Goal: Task Accomplishment & Management: Manage account settings

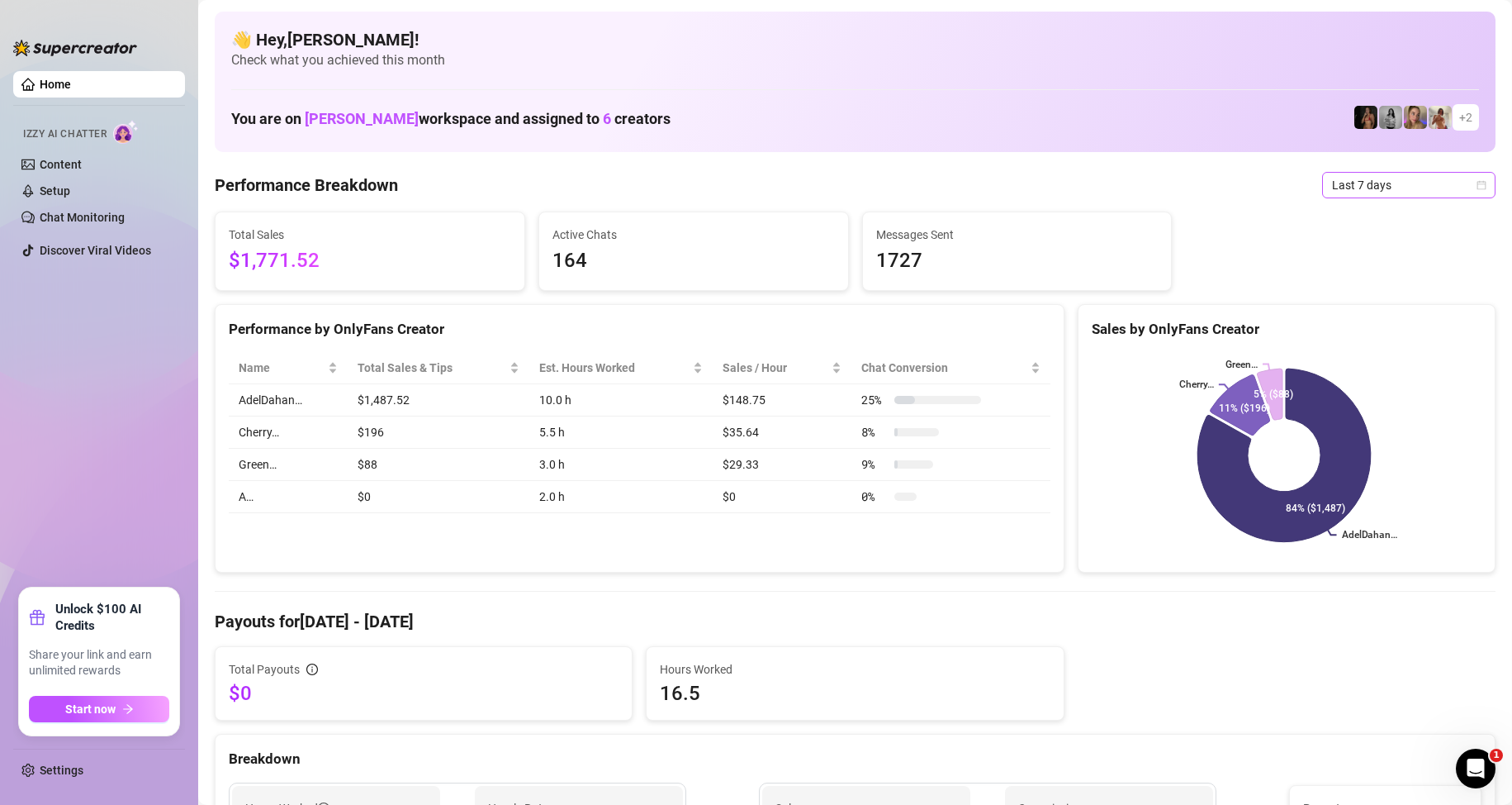
click at [1360, 184] on span "Last 7 days" at bounding box center [1409, 185] width 154 height 25
click at [1371, 213] on div "Last 24 hours" at bounding box center [1395, 218] width 147 height 18
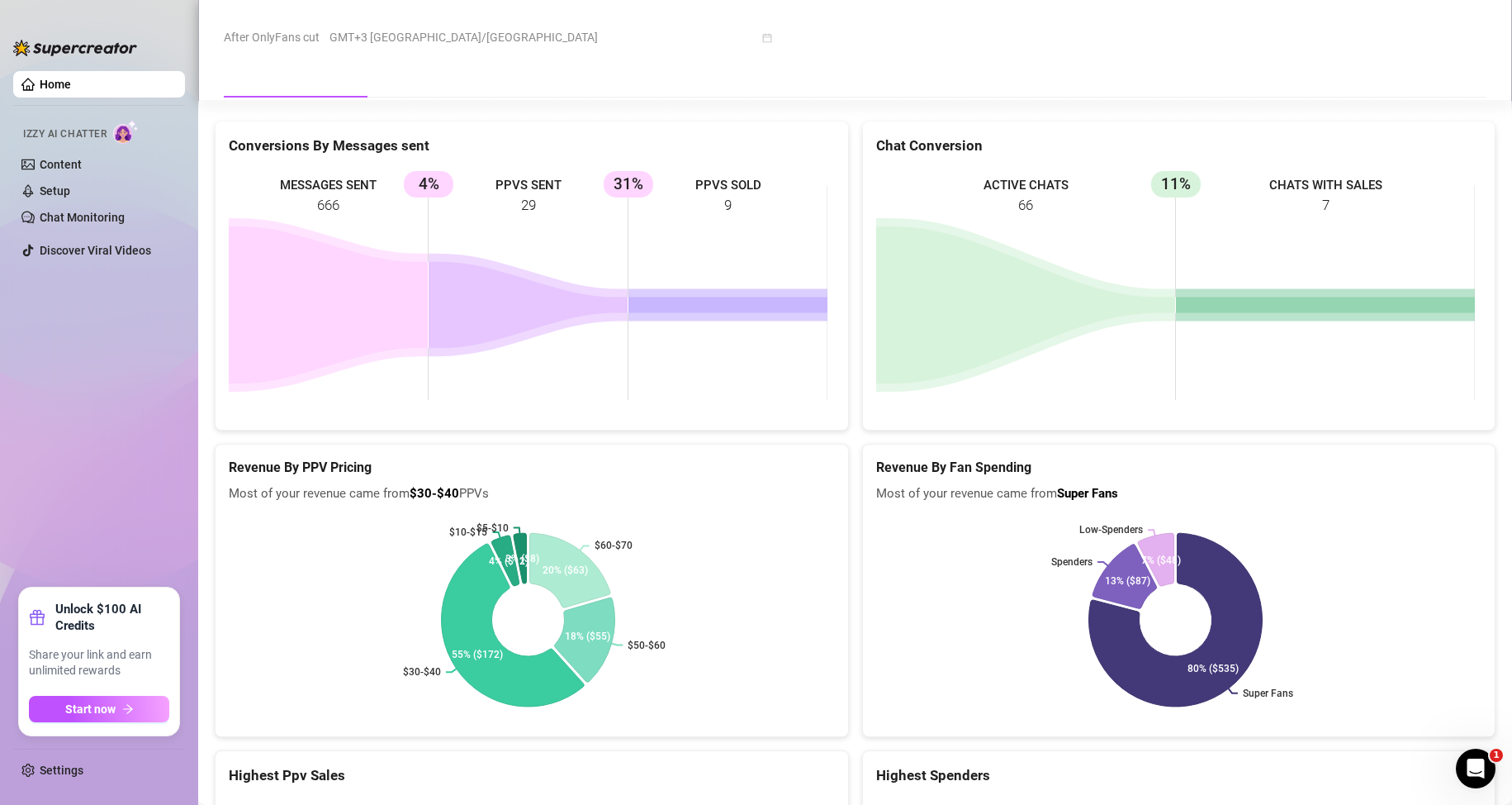
scroll to position [2531, 0]
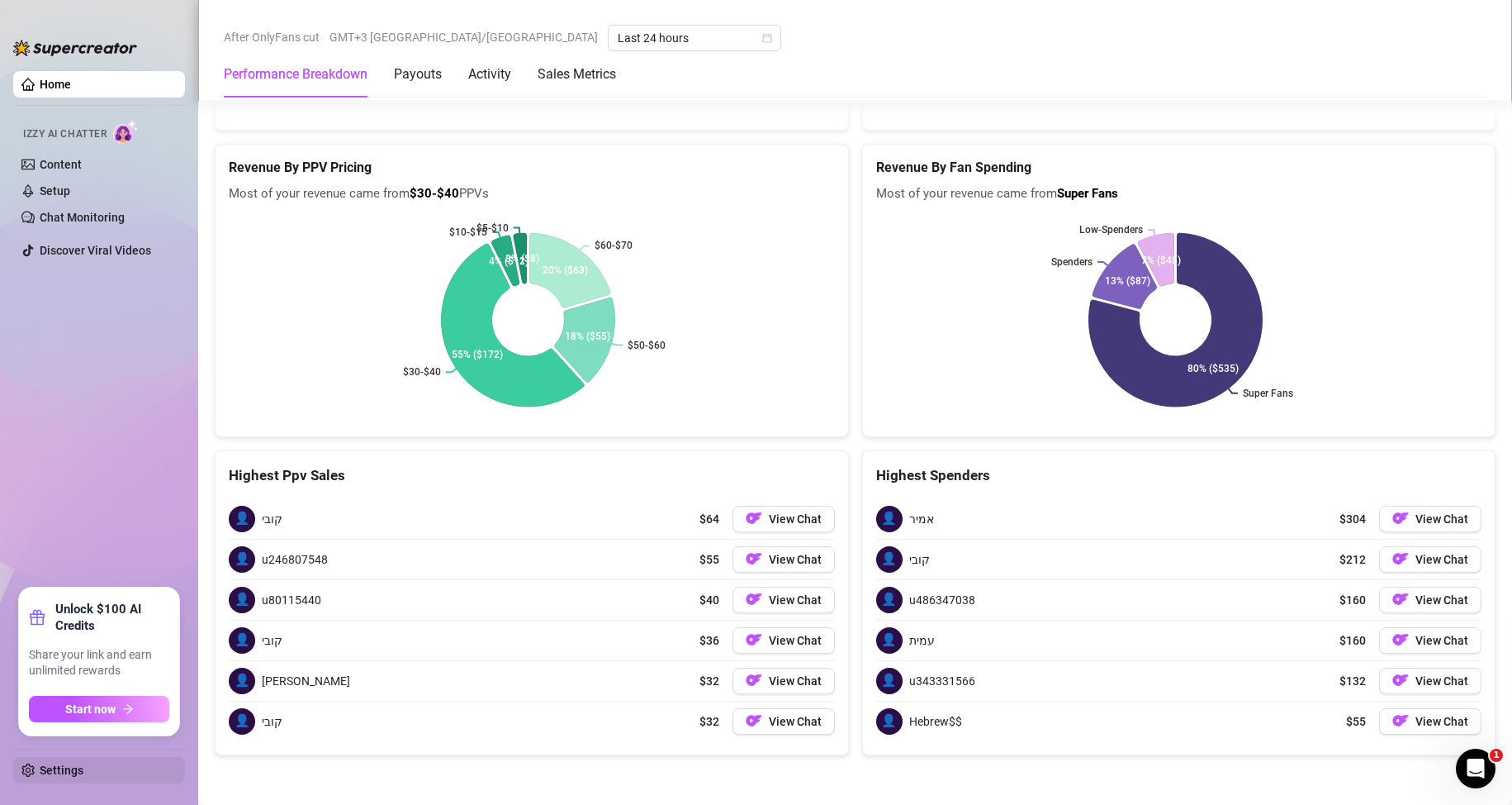
click at [58, 763] on link "Settings" at bounding box center [61, 769] width 44 height 13
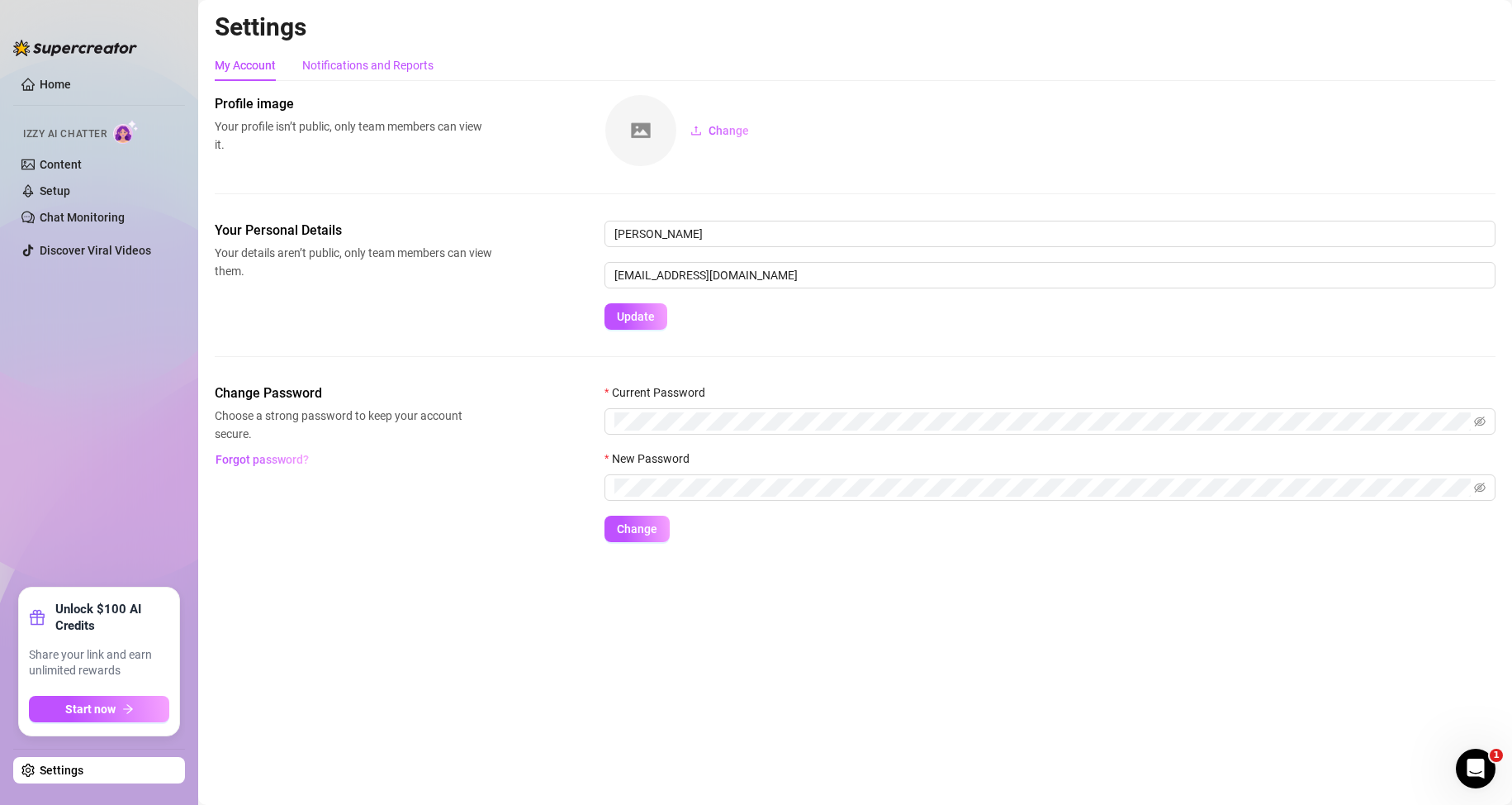
click at [327, 60] on div "Notifications and Reports" at bounding box center [368, 65] width 132 height 18
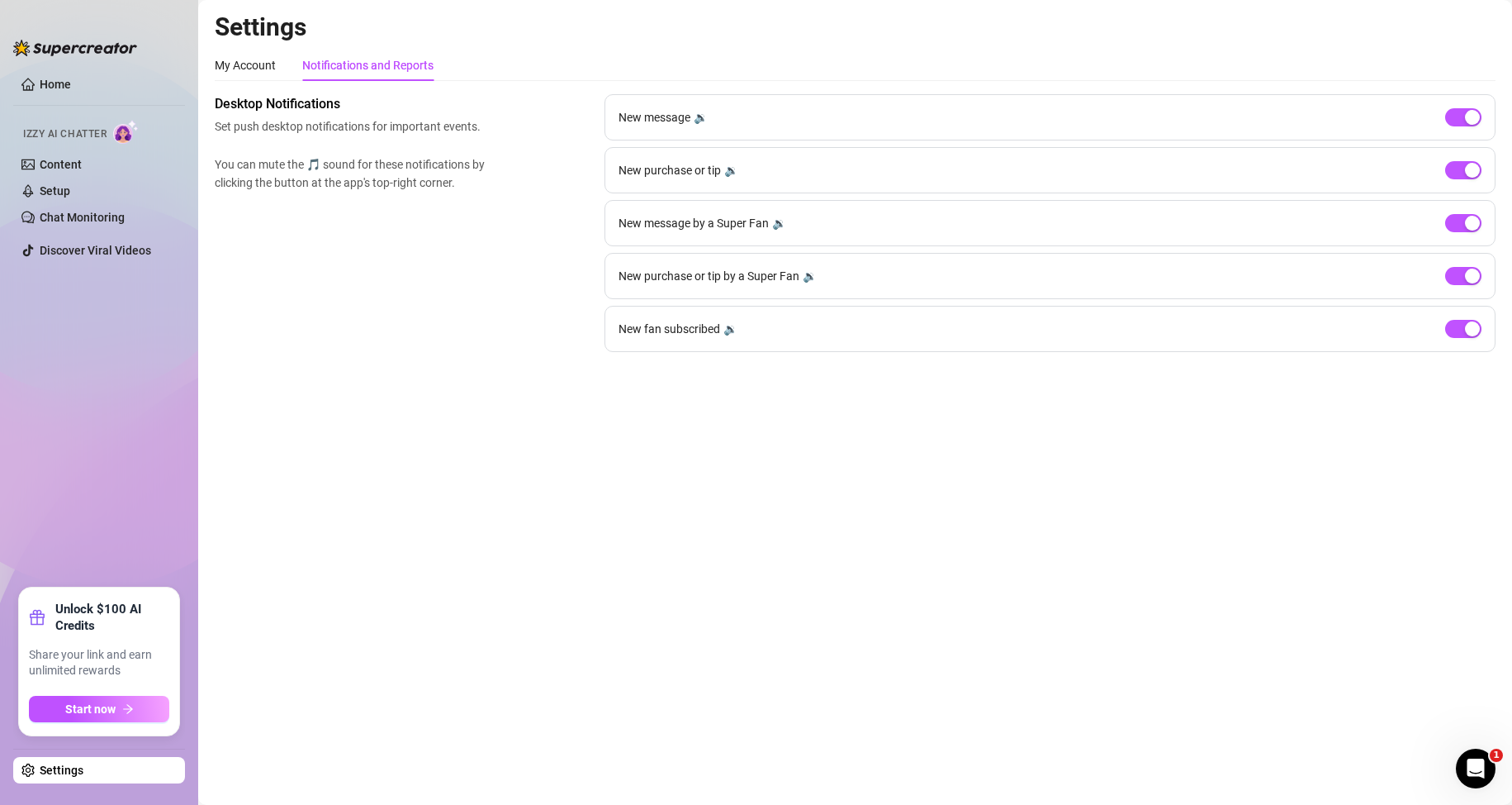
click at [863, 40] on h2 "Settings" at bounding box center [854, 27] width 1281 height 31
click at [1473, 43] on div "Settings My Account Notifications and Reports Profile image Your profile isn’t …" at bounding box center [854, 191] width 1281 height 361
